Goal: Information Seeking & Learning: Check status

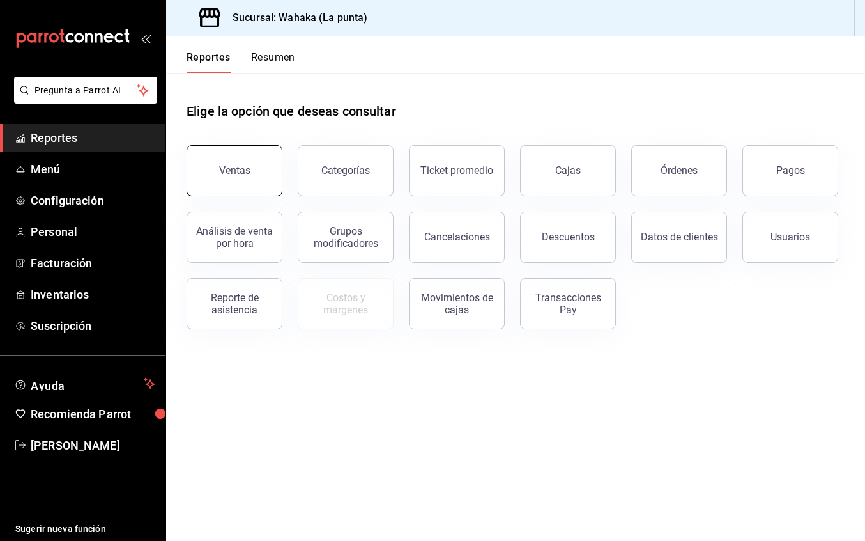
click at [267, 170] on button "Ventas" at bounding box center [235, 170] width 96 height 51
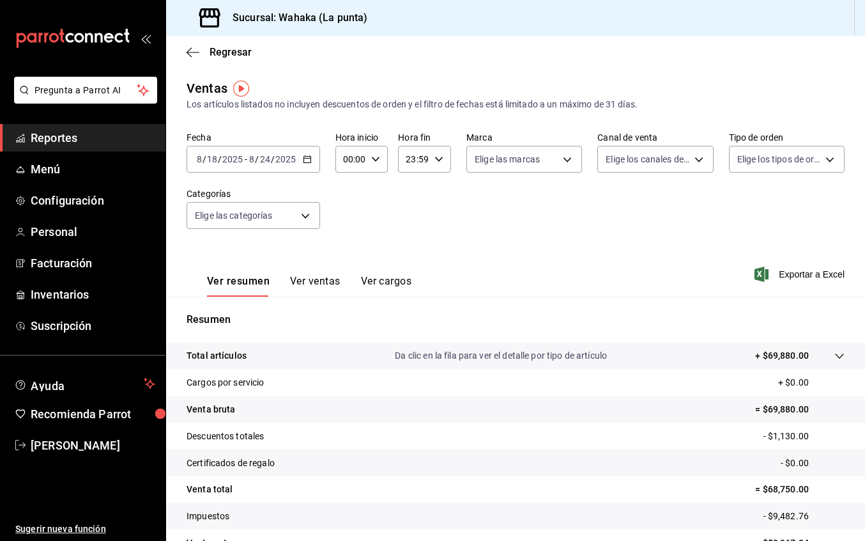
click at [307, 160] on icon "button" at bounding box center [307, 159] width 9 height 9
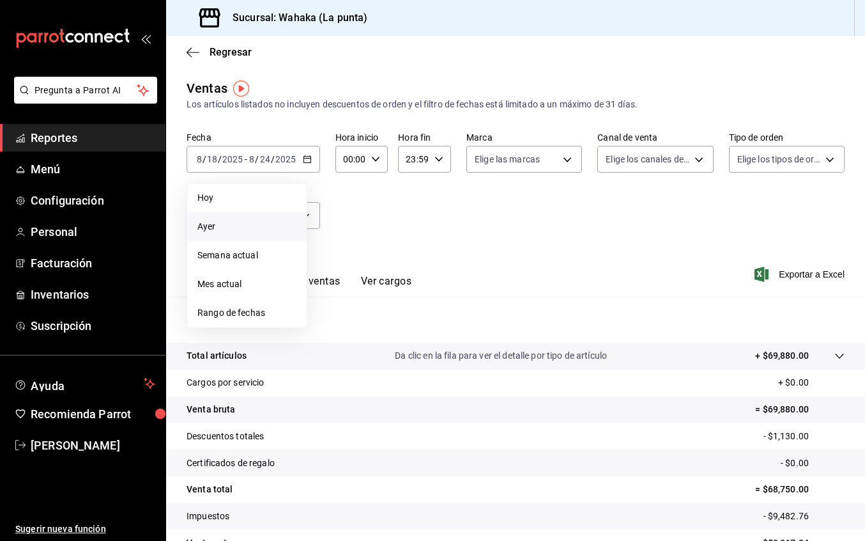
click at [245, 225] on span "Ayer" at bounding box center [246, 226] width 99 height 13
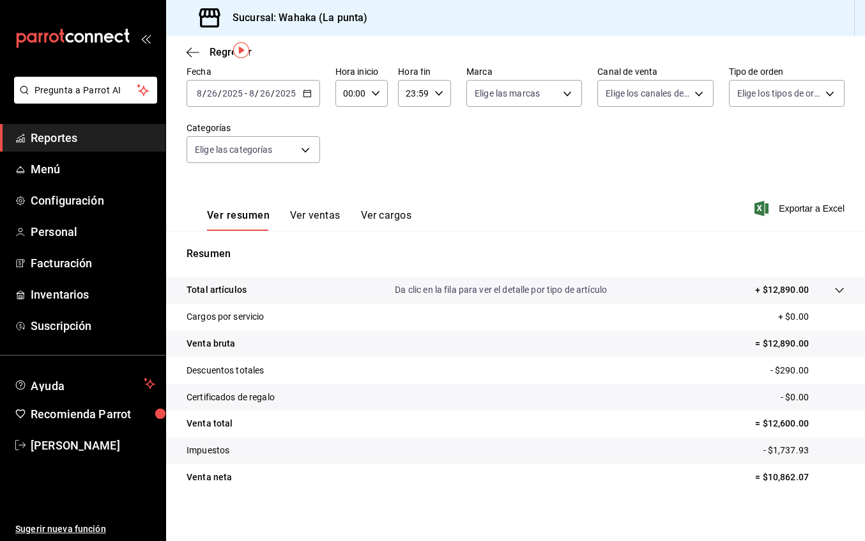
scroll to position [72, 0]
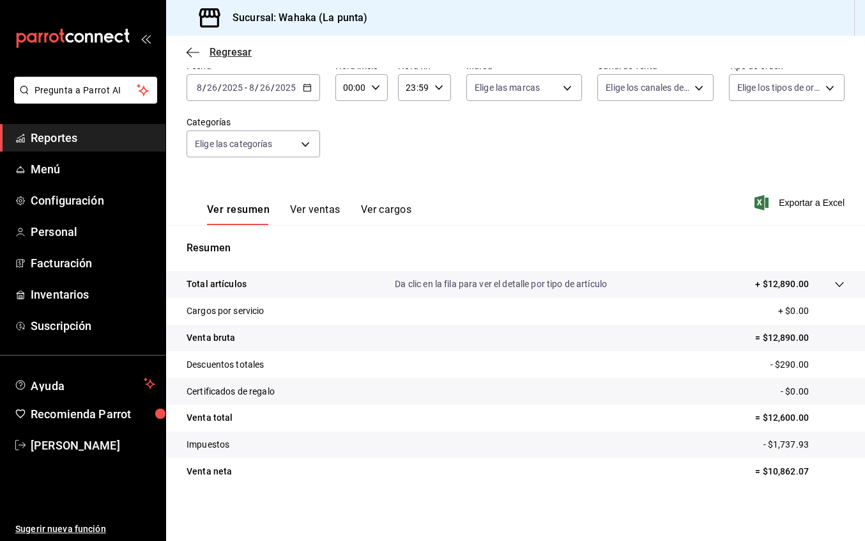
click at [192, 48] on icon "button" at bounding box center [193, 53] width 13 height 12
